Goal: Task Accomplishment & Management: Complete application form

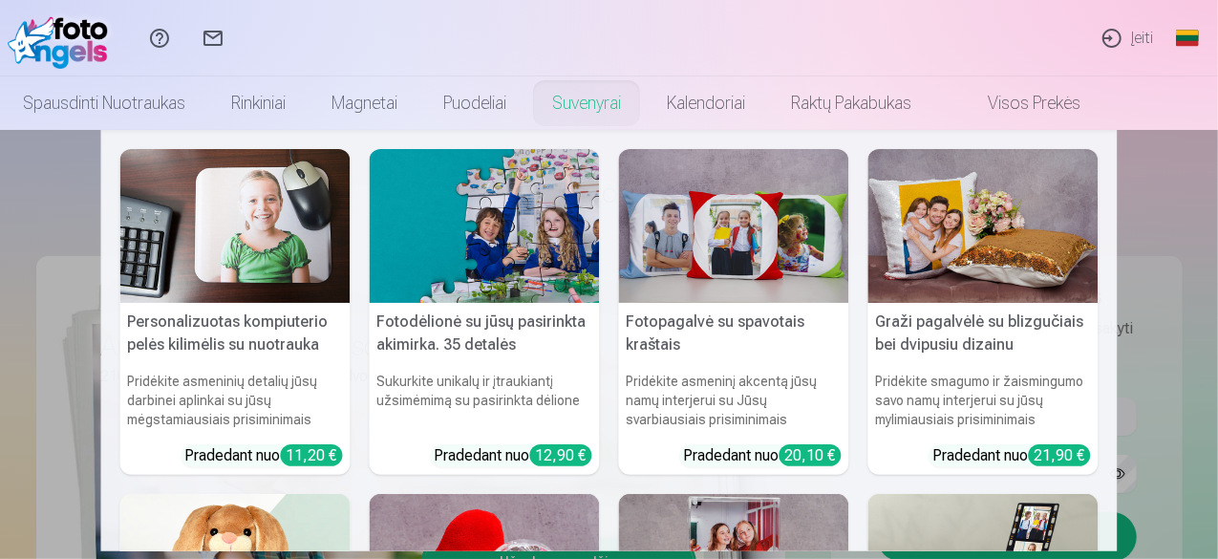
click at [1147, 205] on nav "Personalizuotas kompiuterio pelės kilimėlis su nuotrauka Pridėkite asmeninių de…" at bounding box center [609, 340] width 1218 height 421
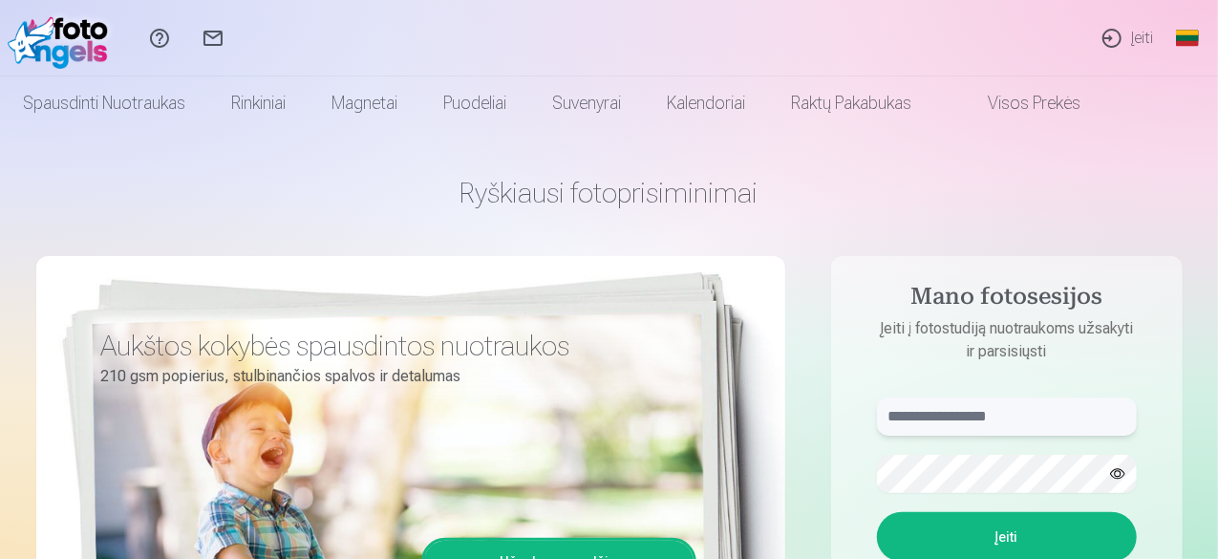
click at [981, 421] on input "text" at bounding box center [1007, 416] width 260 height 38
type input "*"
type input "**********"
click at [1018, 554] on button "Įeiti" at bounding box center [1007, 537] width 260 height 50
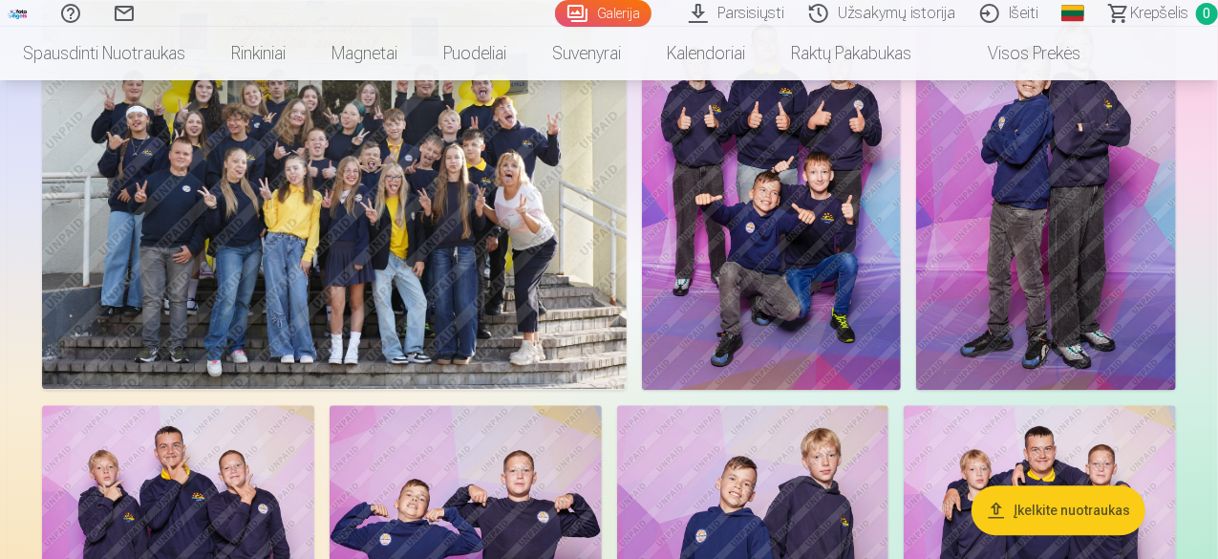
scroll to position [5838, 0]
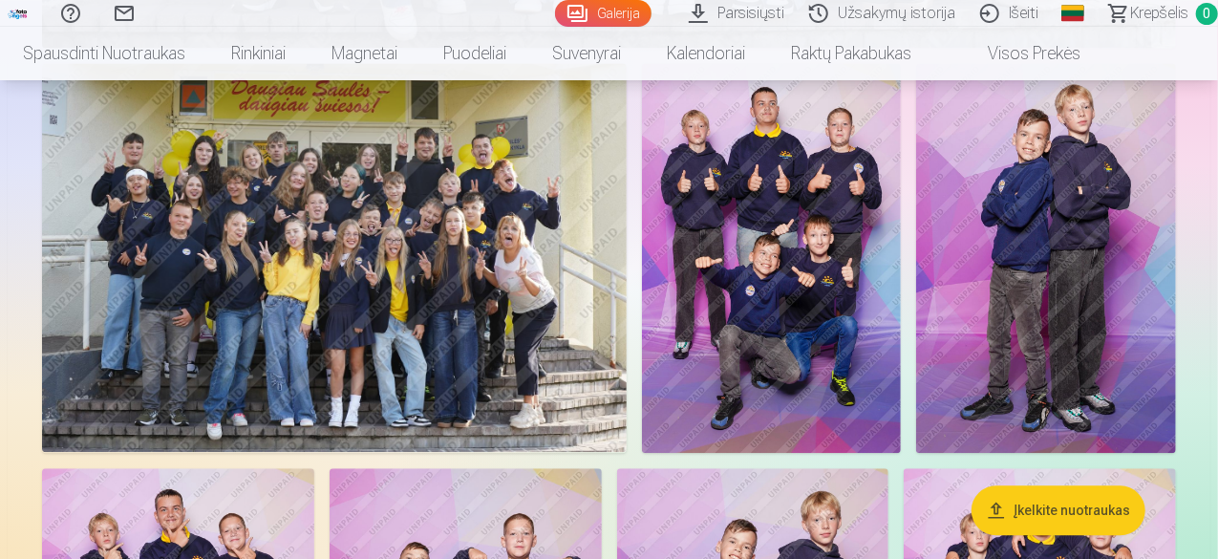
drag, startPoint x: 1217, startPoint y: 190, endPoint x: 1221, endPoint y: 207, distance: 17.6
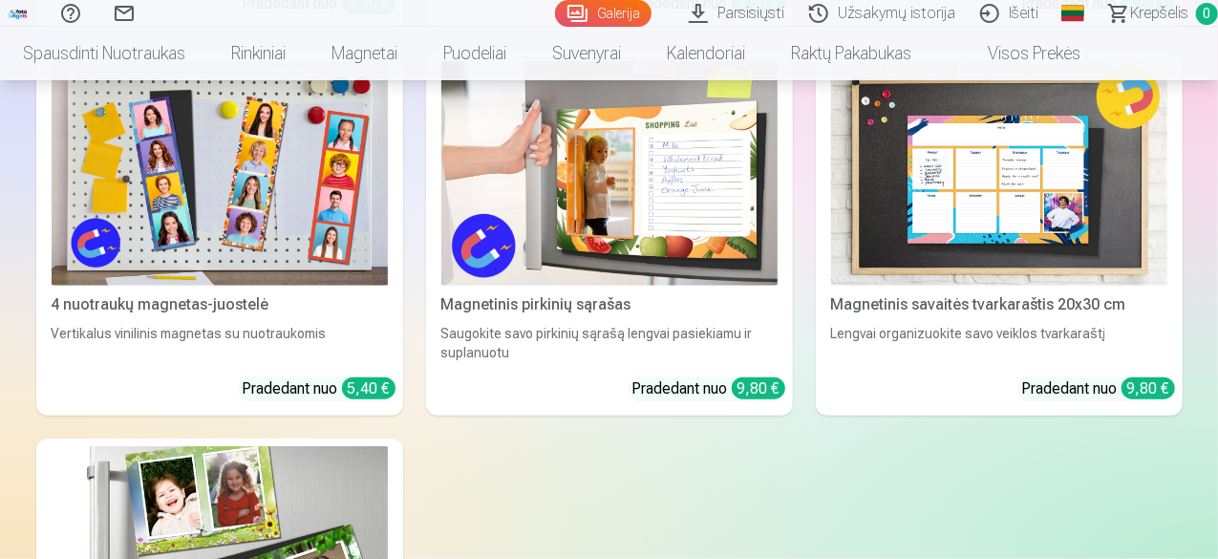
scroll to position [11573, 0]
